Goal: Information Seeking & Learning: Learn about a topic

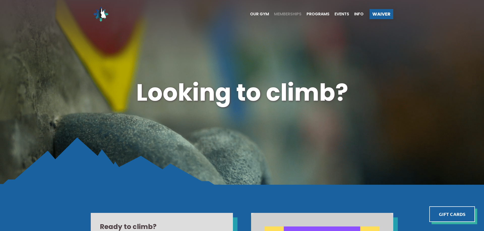
click at [282, 13] on span "Memberships" at bounding box center [287, 14] width 27 height 4
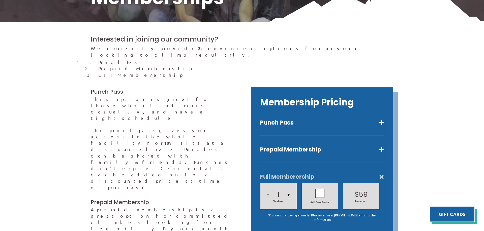
scroll to position [154, 0]
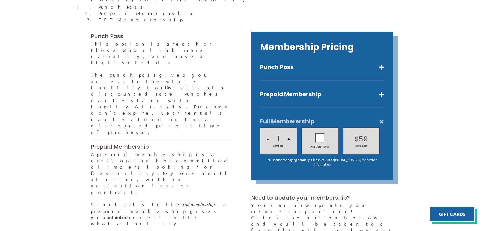
click at [287, 118] on button "Full Memberership" at bounding box center [322, 121] width 124 height 7
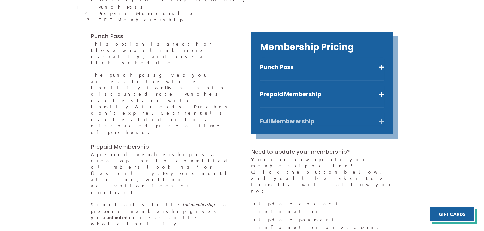
click at [287, 118] on button "Full Memberership" at bounding box center [322, 121] width 124 height 7
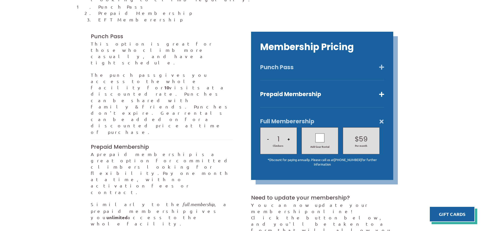
click at [342, 64] on button "Punch Pass" at bounding box center [322, 67] width 124 height 7
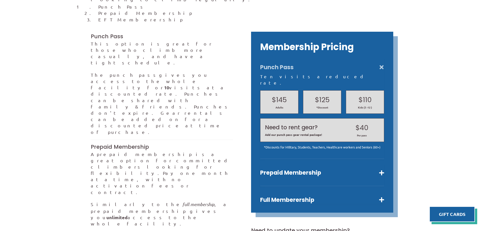
click at [291, 50] on div "Membership Pricing Punch Pass Ten visits a reduced rate. $145 Adults $125 *Disc…" at bounding box center [322, 122] width 142 height 181
click at [294, 64] on button "Punch Pass" at bounding box center [322, 67] width 124 height 7
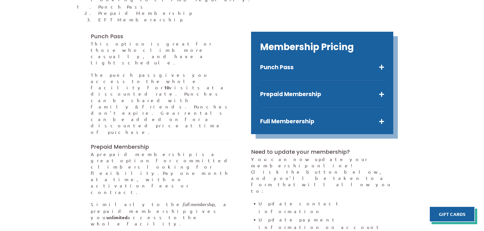
click at [298, 95] on div "Prepaid Membership Unlimited visits for one month. $80 Adults $64 Kids (5 -12 )…" at bounding box center [322, 96] width 124 height 23
click at [300, 91] on button "Prepaid Membership" at bounding box center [322, 94] width 124 height 7
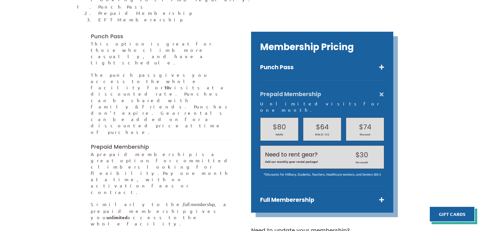
click at [300, 91] on button "Prepaid Membership" at bounding box center [322, 94] width 124 height 7
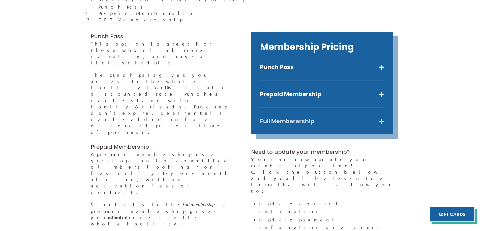
click at [310, 118] on button "Full Memberership" at bounding box center [322, 121] width 124 height 7
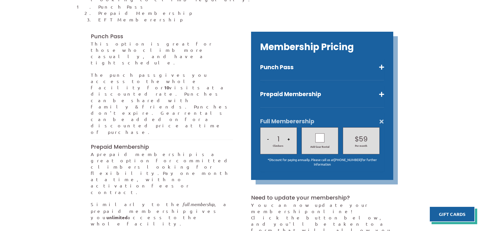
click at [323, 134] on div at bounding box center [319, 138] width 9 height 9
click at [319, 135] on icon at bounding box center [320, 138] width 5 height 7
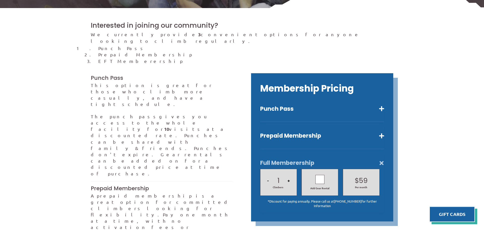
scroll to position [172, 0]
